Goal: Task Accomplishment & Management: Manage account settings

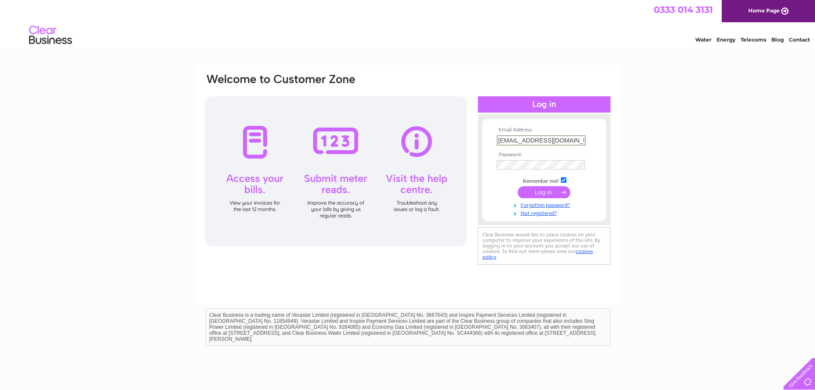
click at [551, 195] on input "submit" at bounding box center [543, 192] width 53 height 12
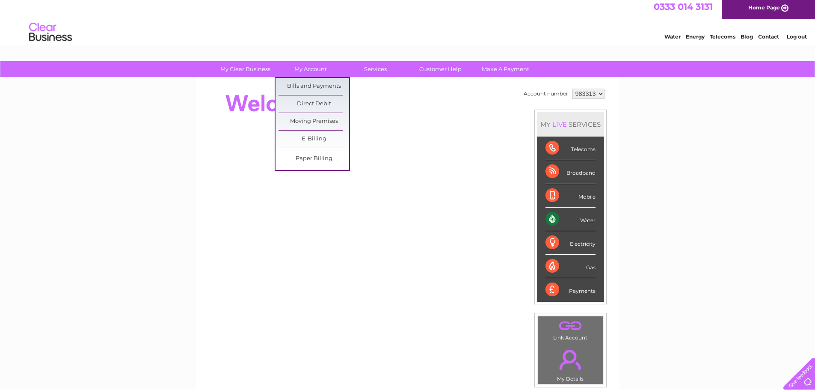
scroll to position [3, 0]
click at [312, 86] on link "Bills and Payments" at bounding box center [313, 85] width 71 height 17
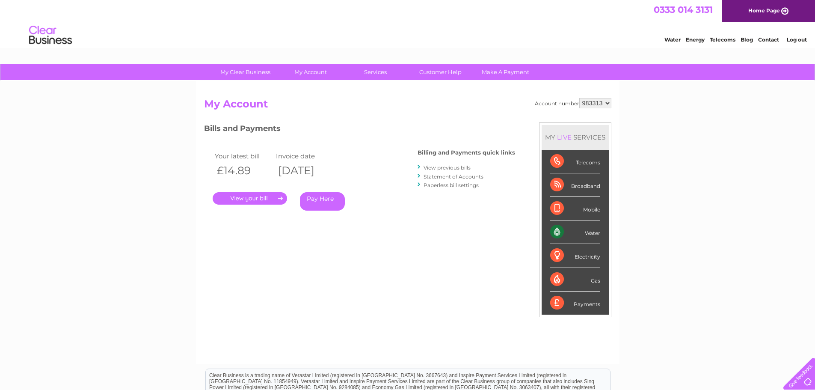
click at [274, 198] on link "." at bounding box center [250, 198] width 74 height 12
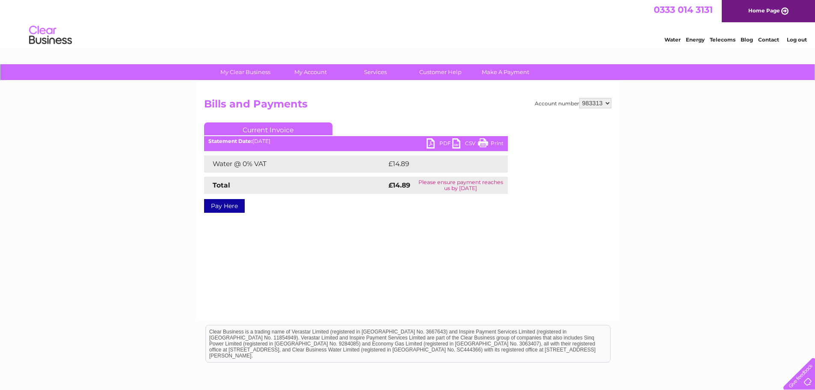
click at [445, 142] on link "PDF" at bounding box center [439, 144] width 26 height 12
